Goal: Book appointment/travel/reservation

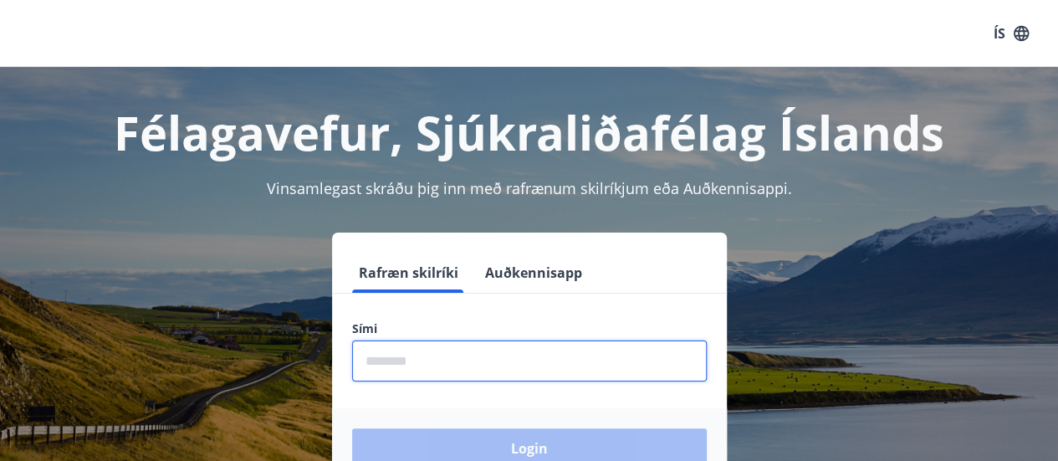
click at [410, 373] on input "phone" at bounding box center [529, 361] width 355 height 41
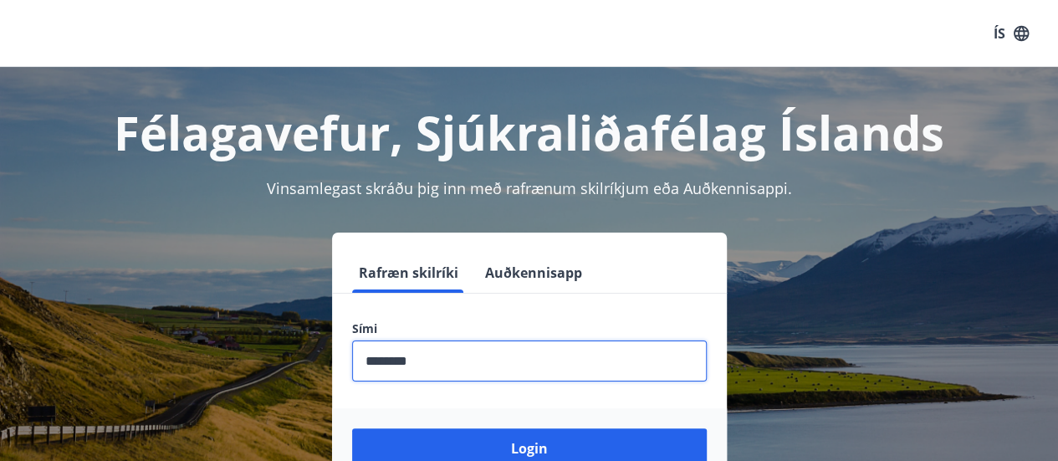
type input "********"
click at [352, 428] on button "Login" at bounding box center [529, 448] width 355 height 40
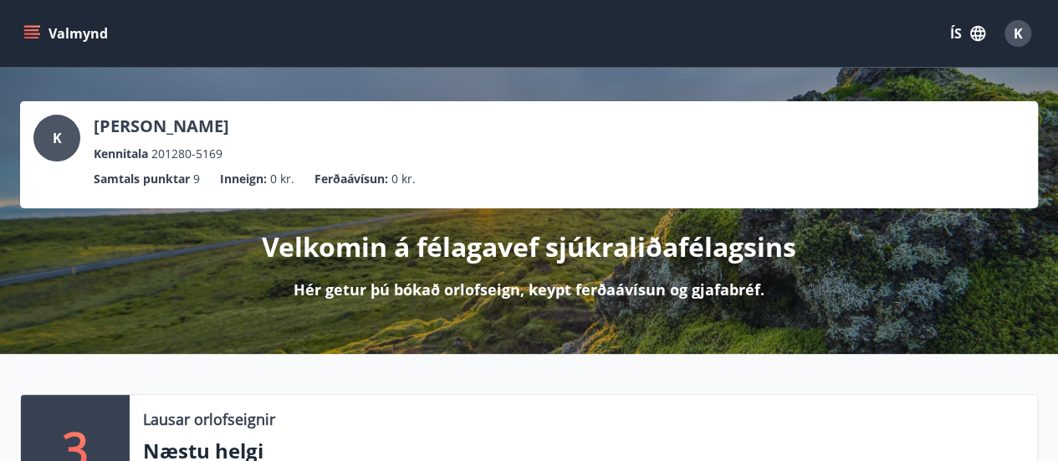
click at [25, 29] on icon "menu" at bounding box center [31, 30] width 15 height 2
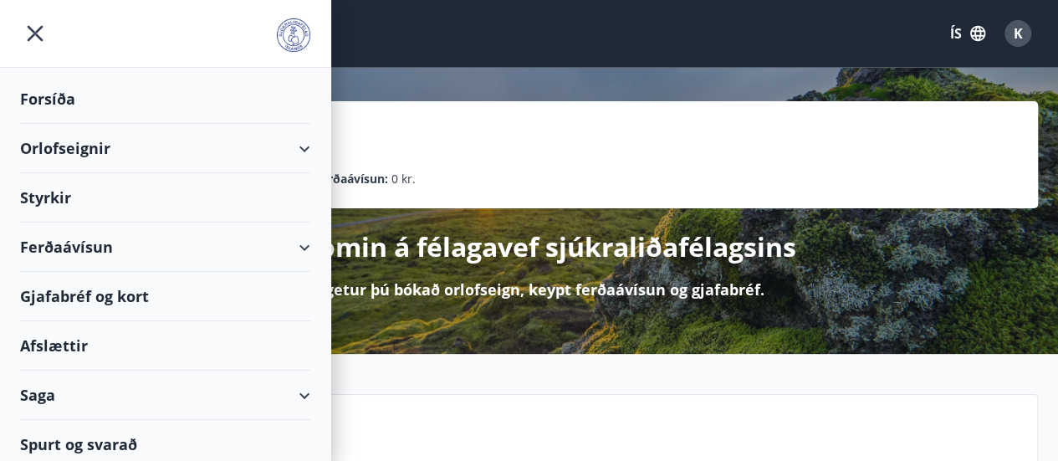
scroll to position [5, 0]
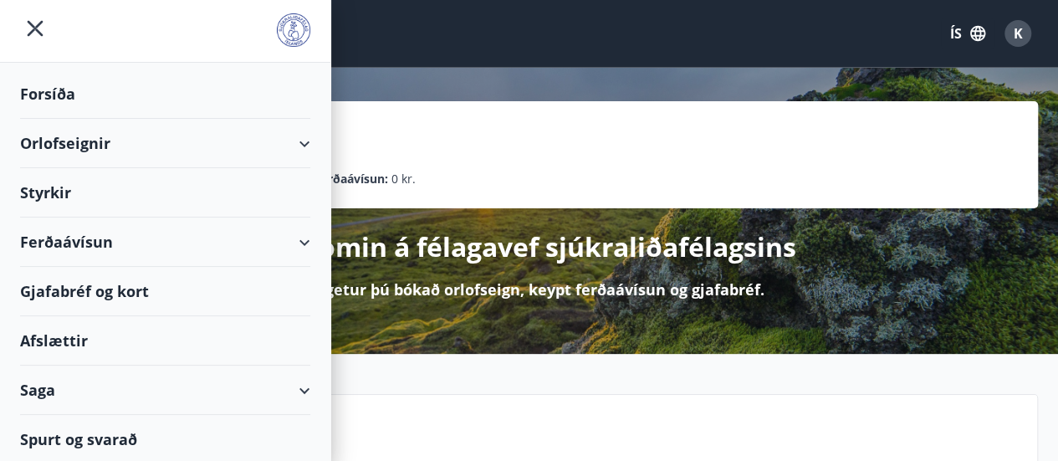
click at [72, 144] on div "Orlofseignir" at bounding box center [165, 143] width 290 height 49
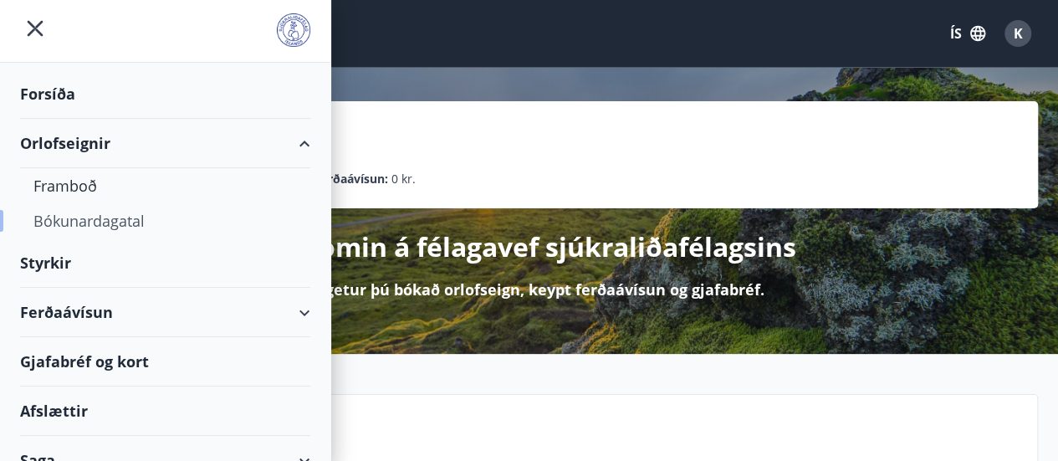
click at [87, 220] on div "Bókunardagatal" at bounding box center [165, 220] width 264 height 35
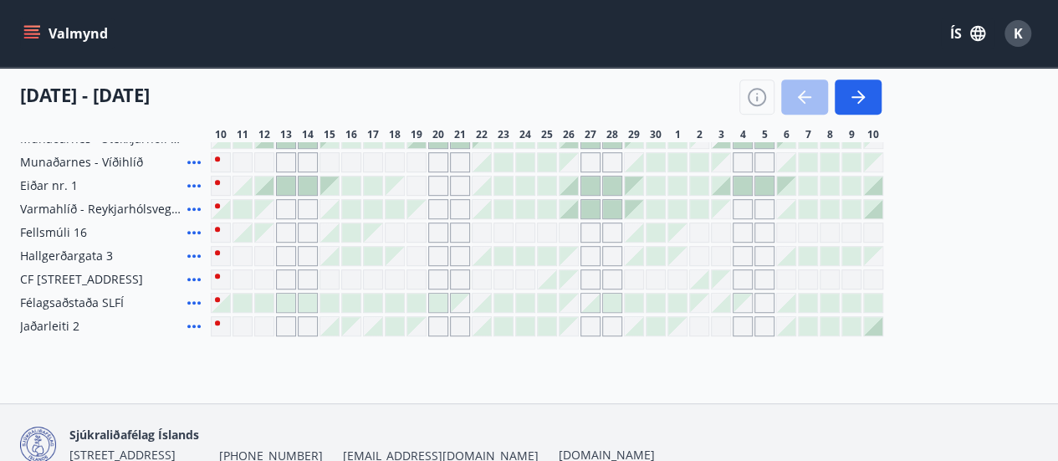
scroll to position [388, 0]
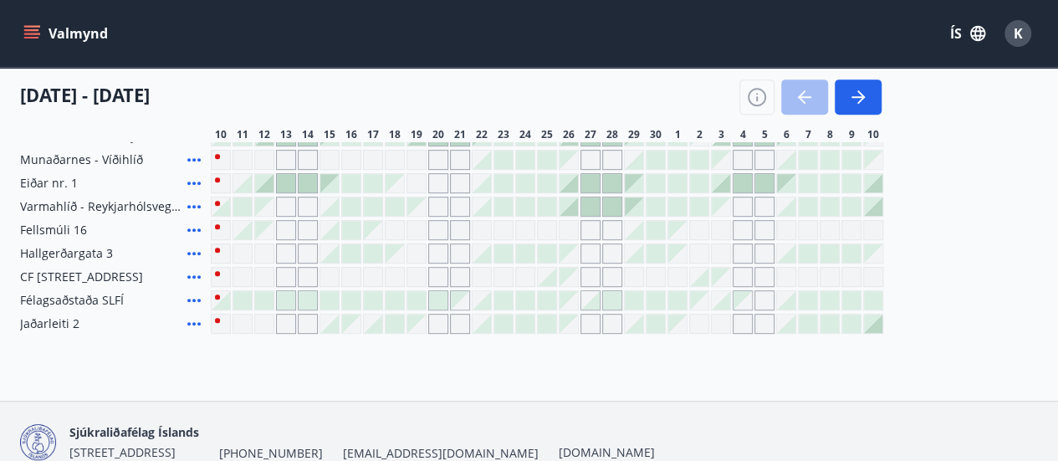
click at [420, 254] on div "Gráir dagar eru ekki bókanlegir" at bounding box center [417, 253] width 20 height 20
click at [443, 254] on div "Gráir dagar eru ekki bókanlegir" at bounding box center [438, 253] width 20 height 20
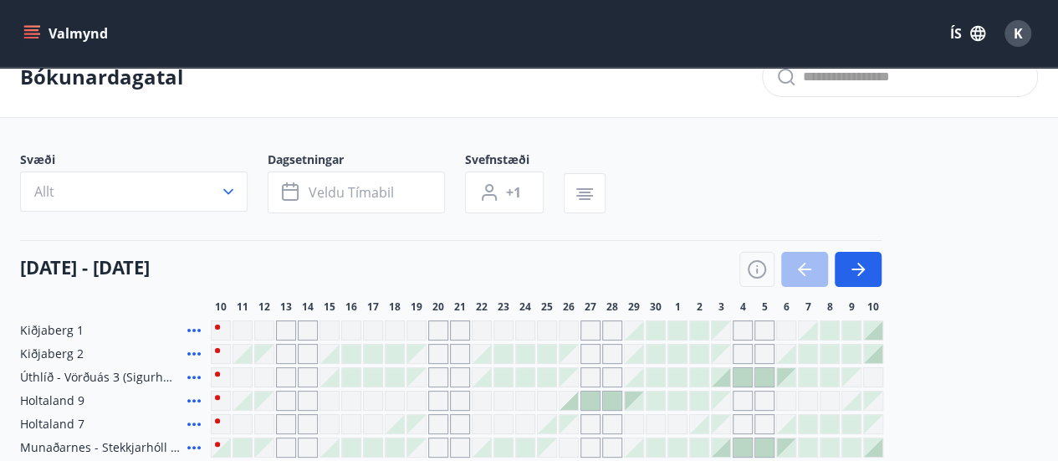
scroll to position [0, 0]
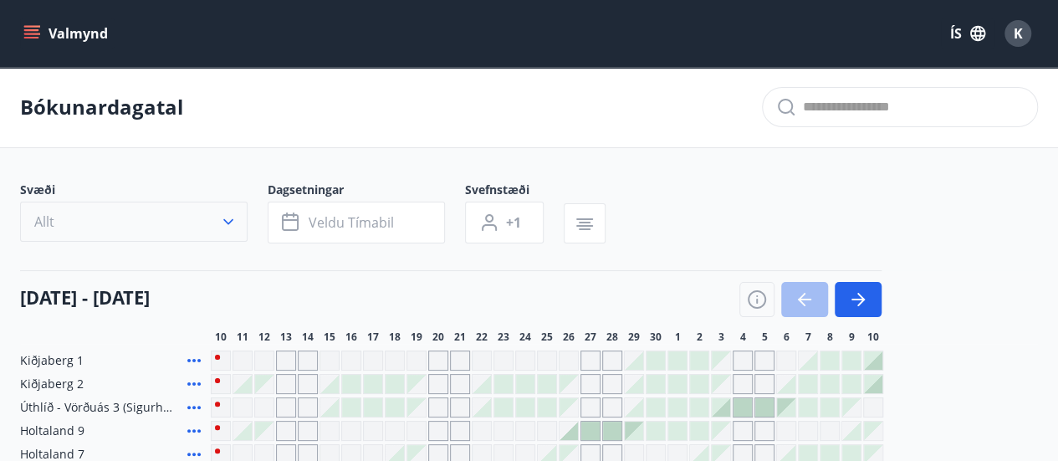
click at [234, 227] on icon "button" at bounding box center [228, 221] width 17 height 17
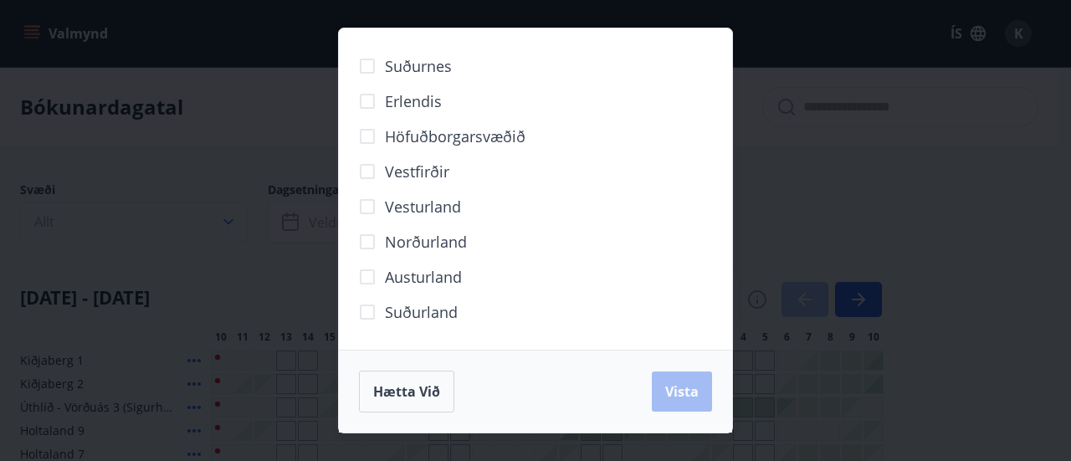
click at [234, 227] on div "Suðurnes Erlendis Höfuðborgarsvæðið Vestfirðir Vesturland Norðurland Austurland…" at bounding box center [535, 230] width 1071 height 461
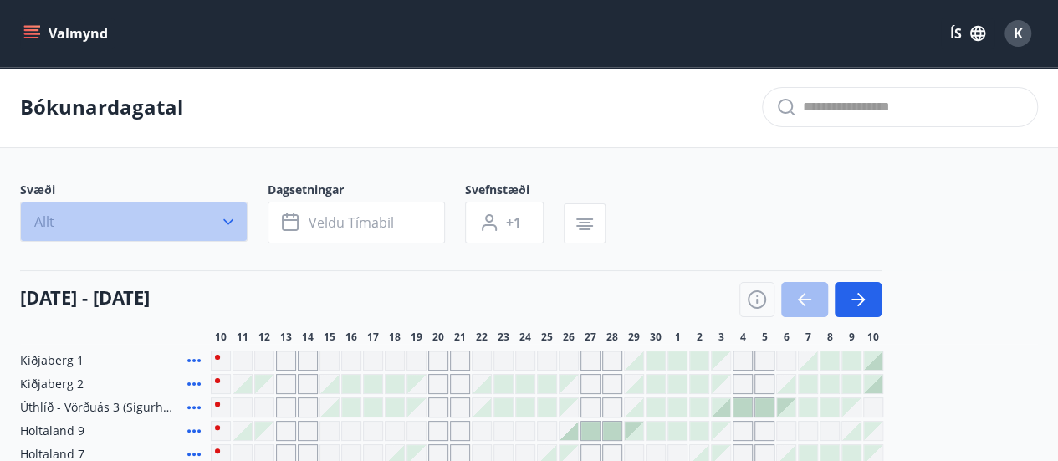
click at [223, 225] on icon "button" at bounding box center [228, 221] width 17 height 17
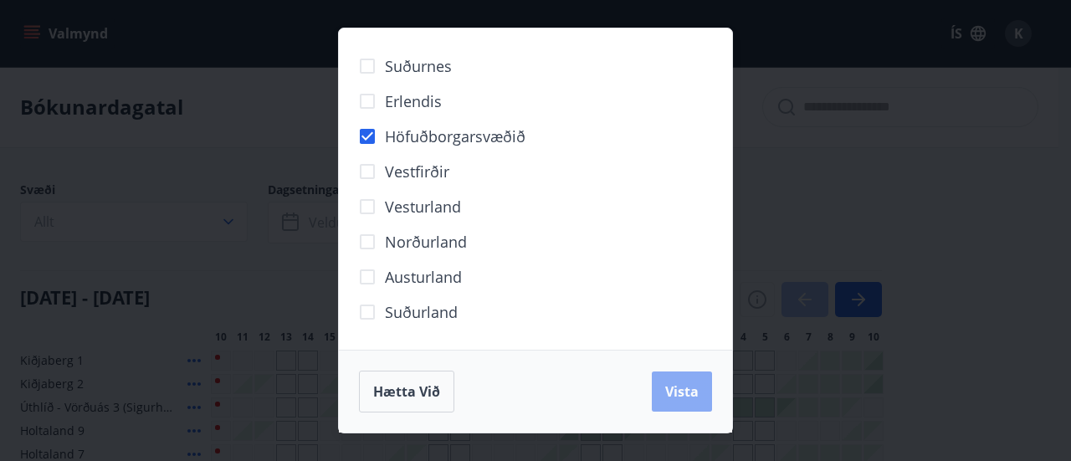
click at [679, 384] on span "Vista" at bounding box center [681, 391] width 33 height 18
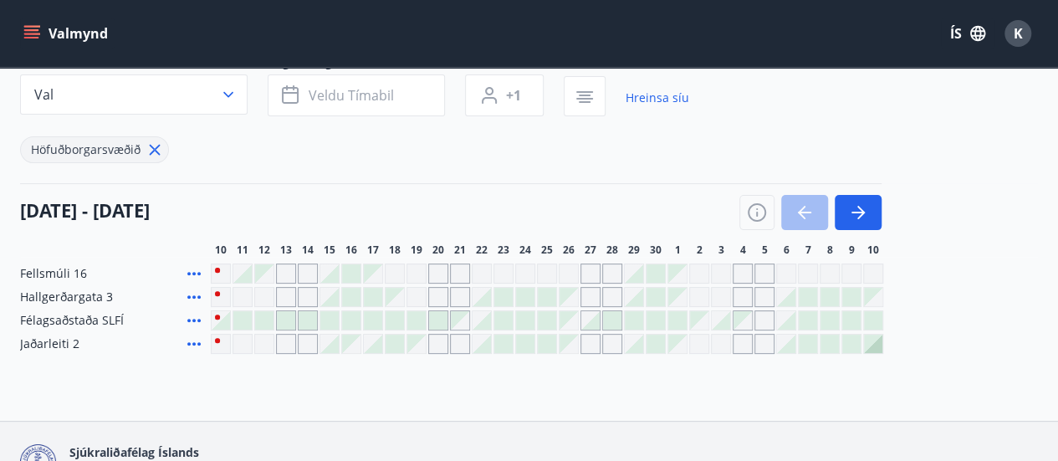
scroll to position [147, 0]
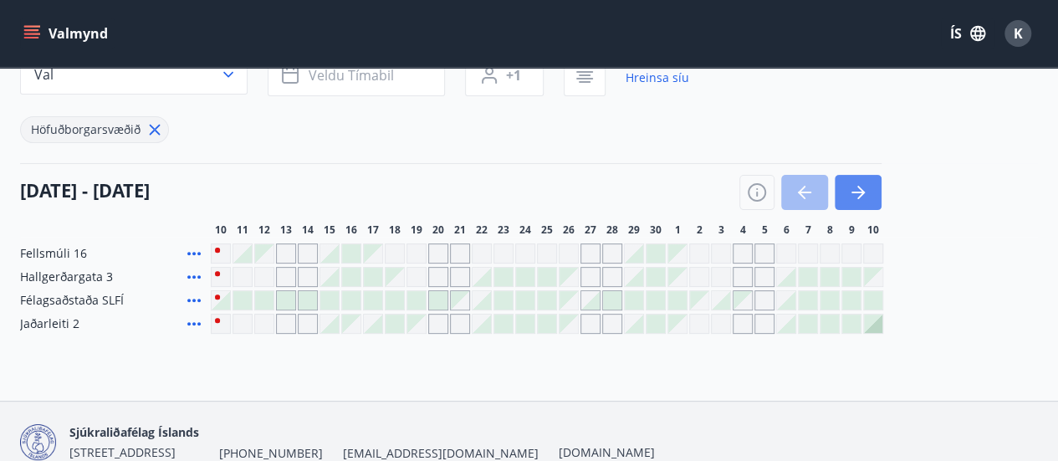
click at [879, 182] on button "button" at bounding box center [858, 192] width 47 height 35
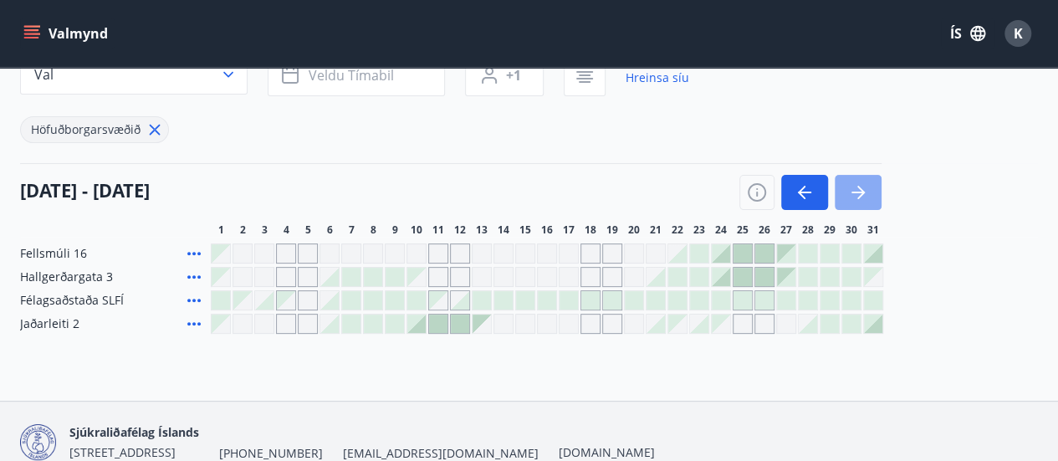
click at [880, 182] on button "button" at bounding box center [858, 192] width 47 height 35
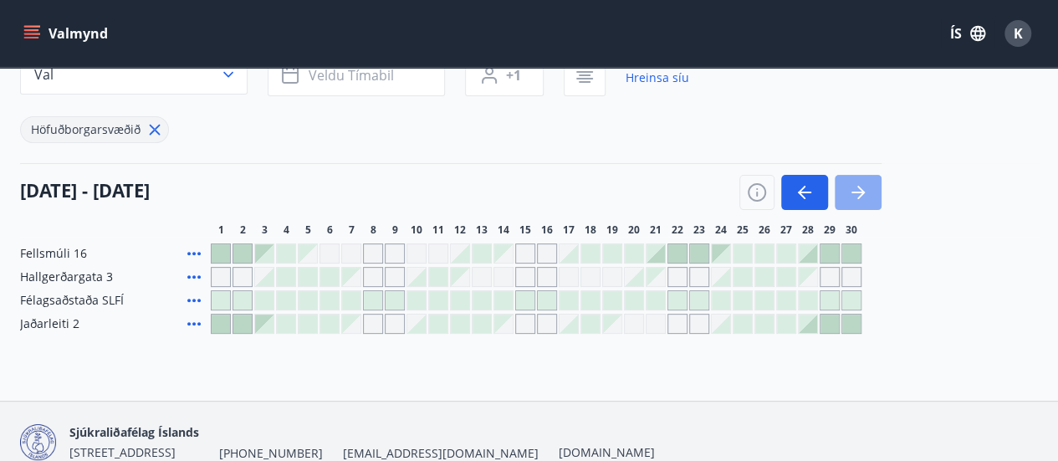
click at [880, 182] on button "button" at bounding box center [858, 192] width 47 height 35
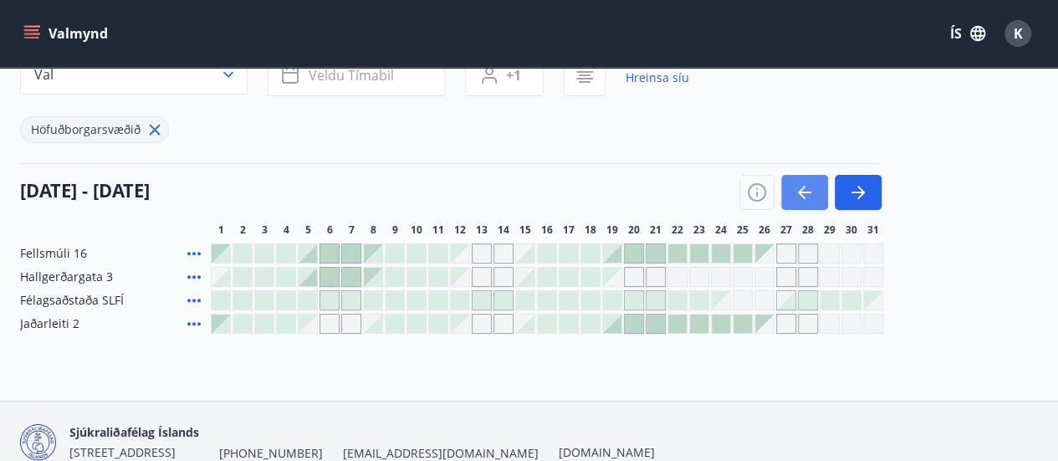
click at [799, 194] on icon "button" at bounding box center [805, 192] width 20 height 20
